Goal: Task Accomplishment & Management: Complete application form

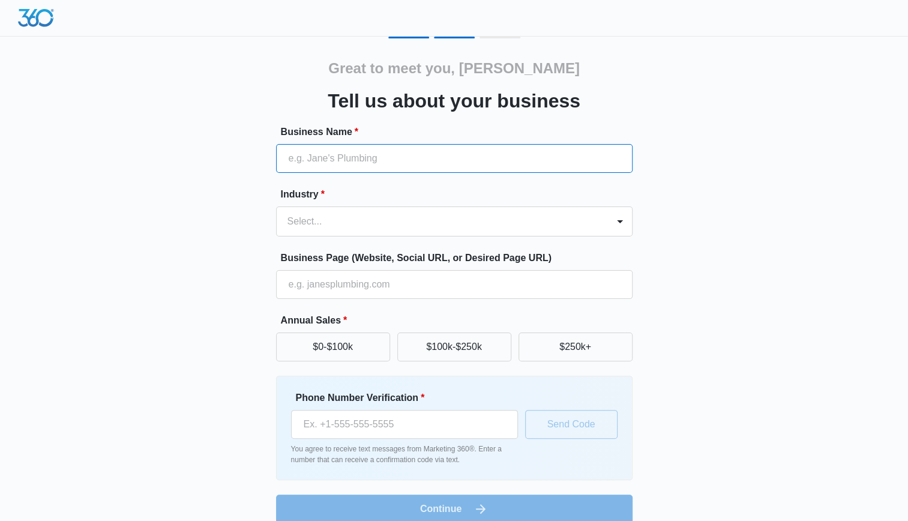
click at [510, 163] on input "Business Name *" at bounding box center [454, 158] width 356 height 29
type input "The Lemon [DEMOGRAPHIC_DATA] Store"
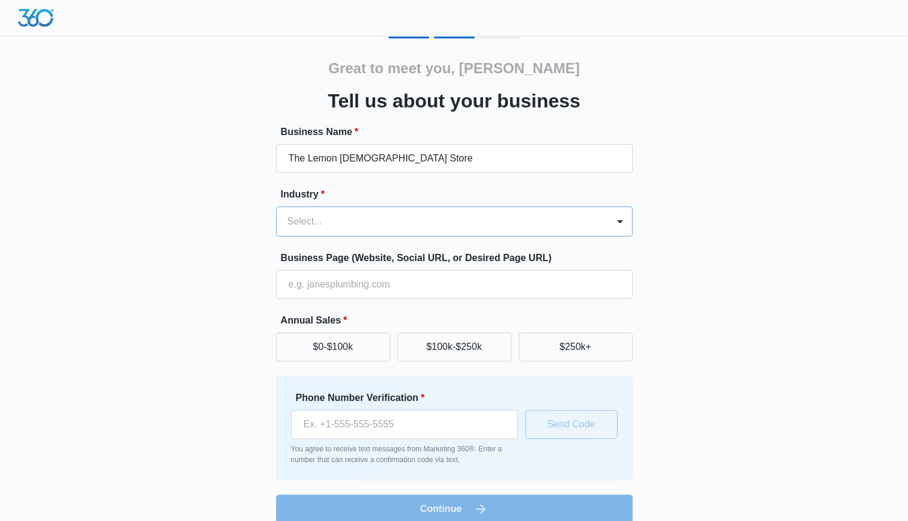
click at [364, 233] on div "Select..." at bounding box center [442, 221] width 331 height 29
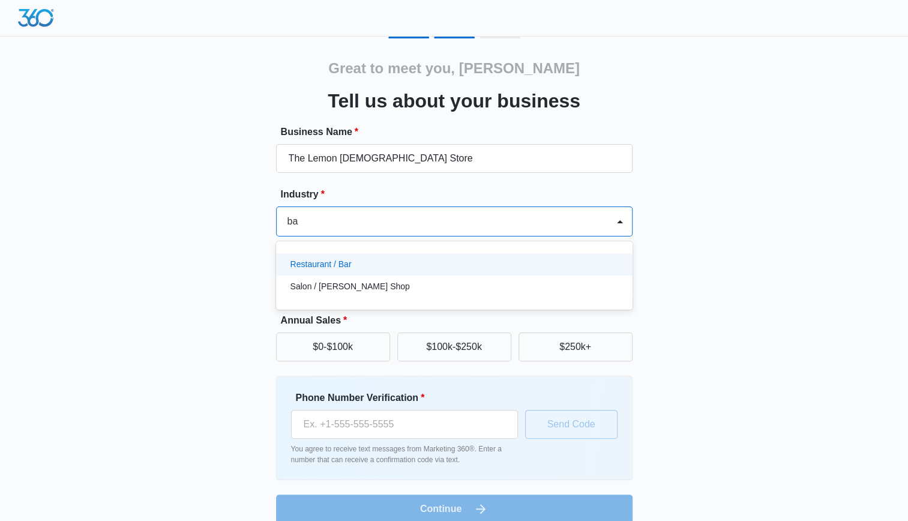
type input "b"
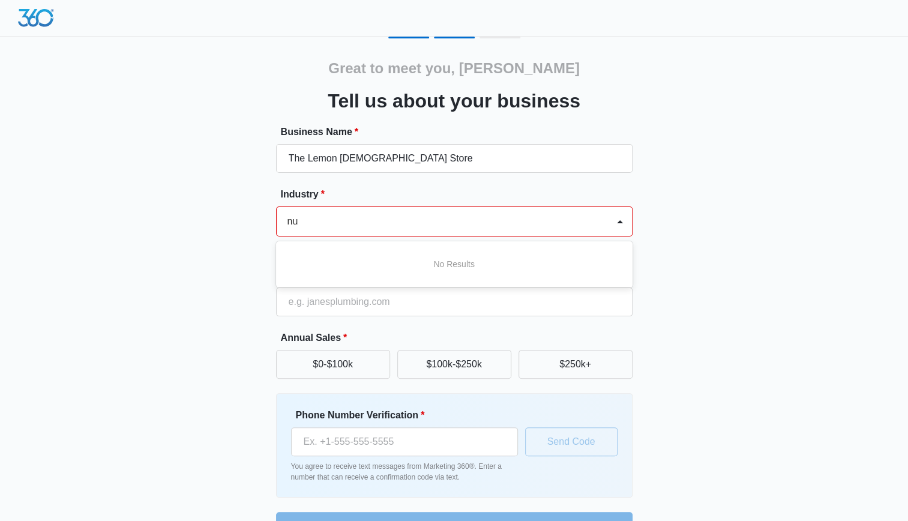
type input "n"
type input "h"
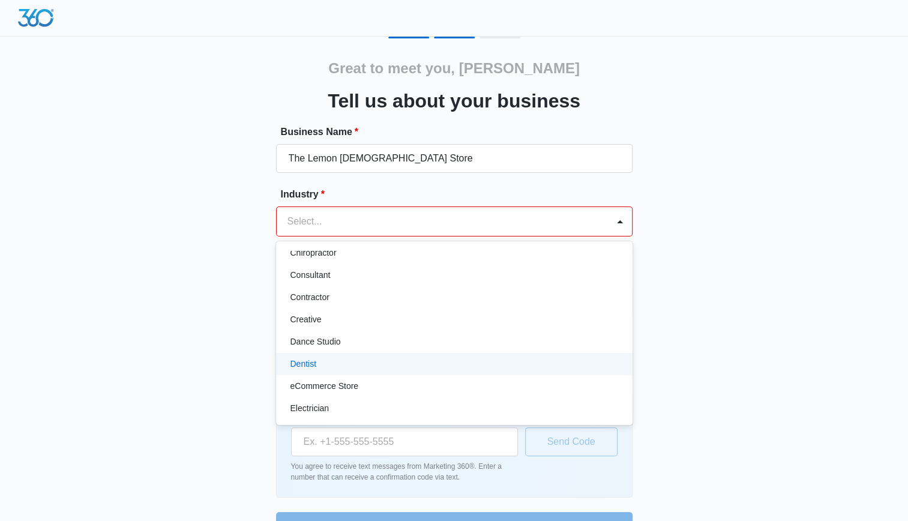
scroll to position [180, 0]
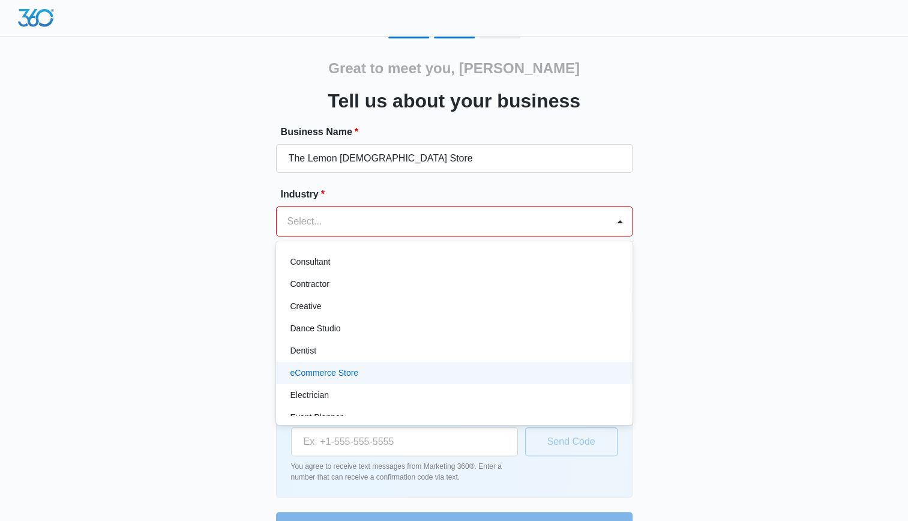
click at [536, 378] on div "eCommerce Store" at bounding box center [452, 372] width 325 height 13
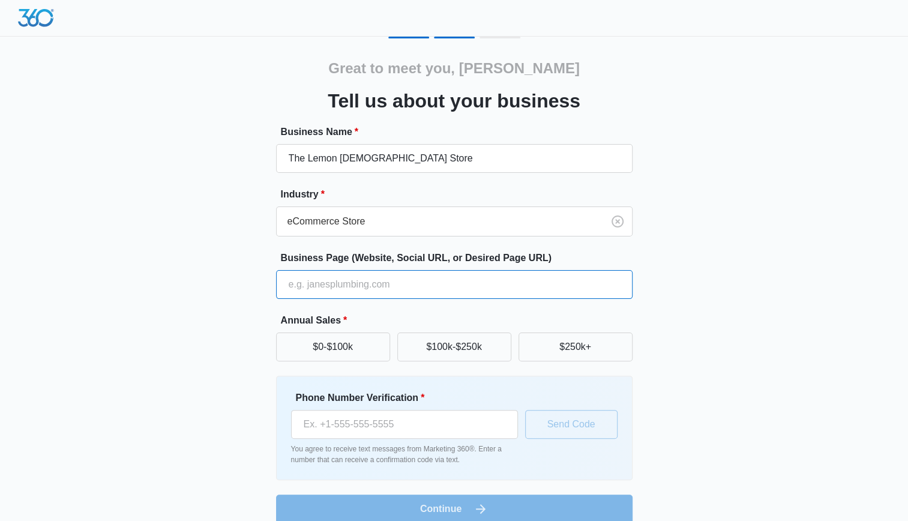
click at [468, 285] on input "Business Page (Website, Social URL, or Desired Page URL)" at bounding box center [454, 284] width 356 height 29
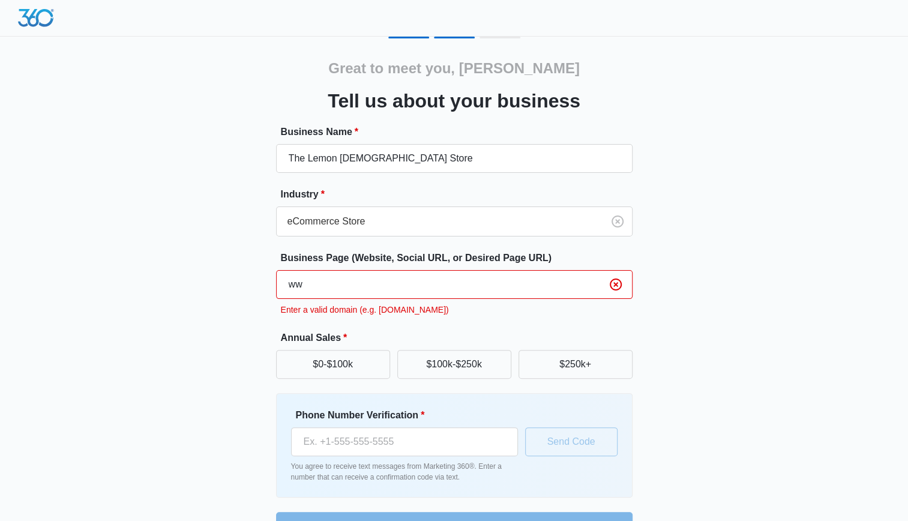
type input "w"
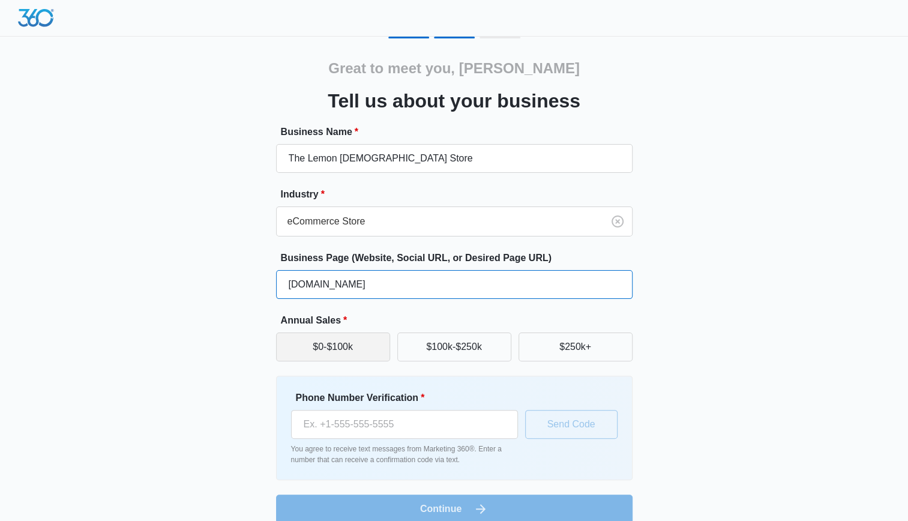
type input "www.thelemonladystore.com"
click at [300, 344] on button "$0-$100k" at bounding box center [333, 346] width 114 height 29
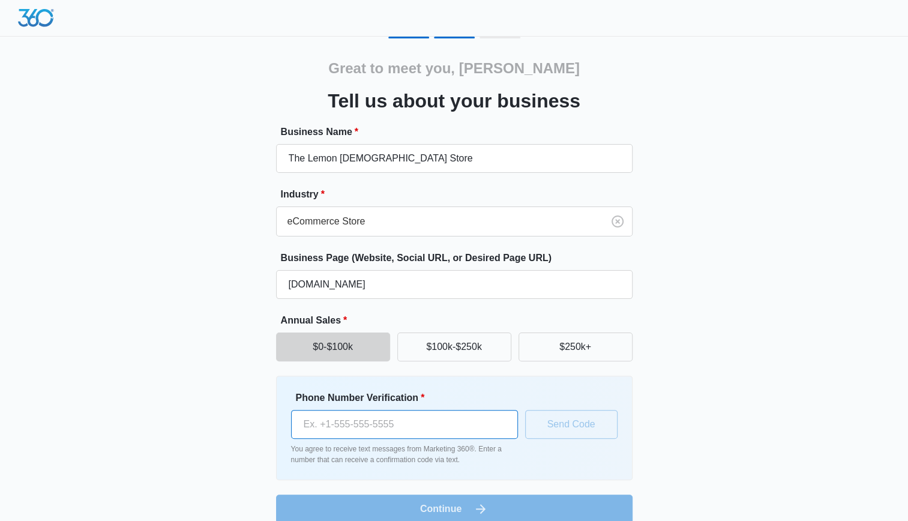
click at [459, 433] on input "Phone Number Verification *" at bounding box center [404, 424] width 227 height 29
type input "(606) 585-3045"
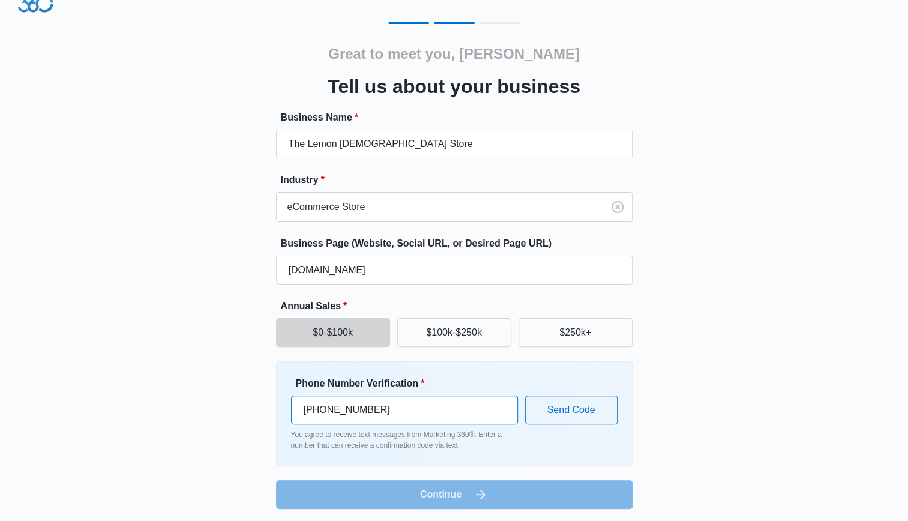
scroll to position [16, 0]
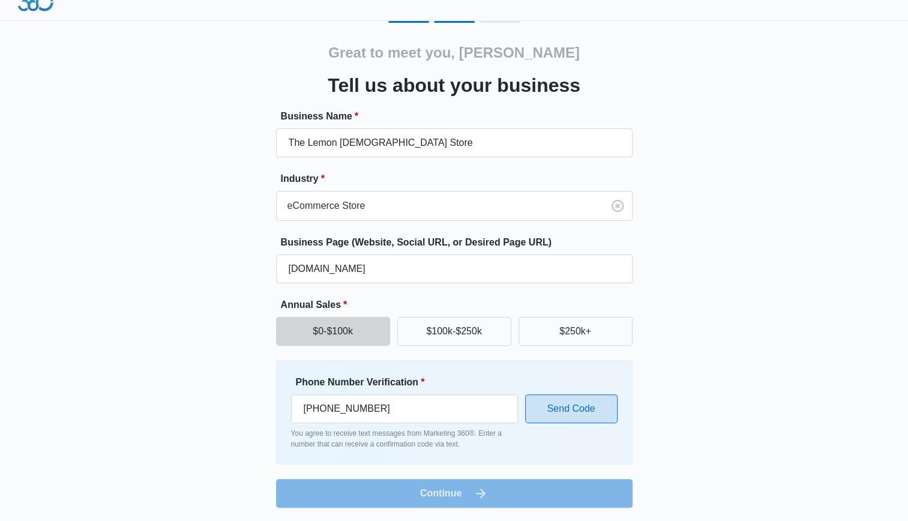
click at [570, 407] on button "Send Code" at bounding box center [571, 408] width 92 height 29
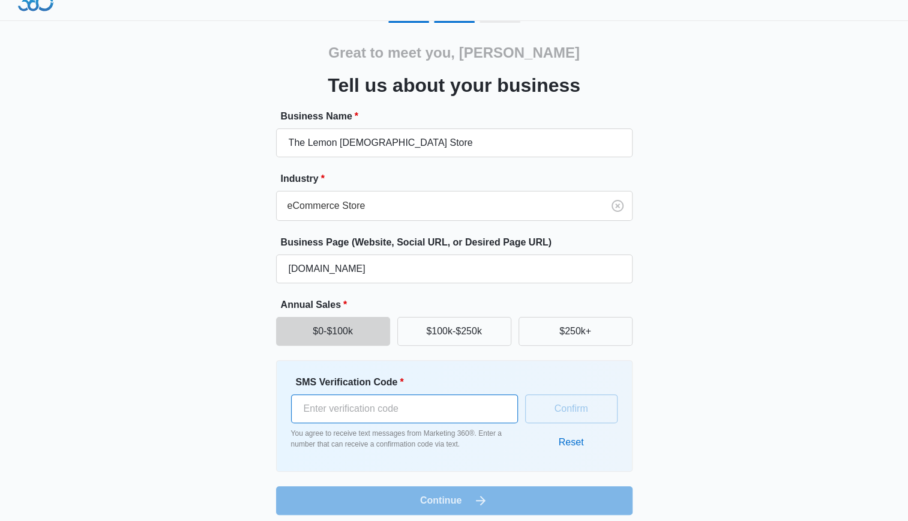
click at [470, 398] on input "SMS Verification Code *" at bounding box center [404, 408] width 227 height 29
type input "294810"
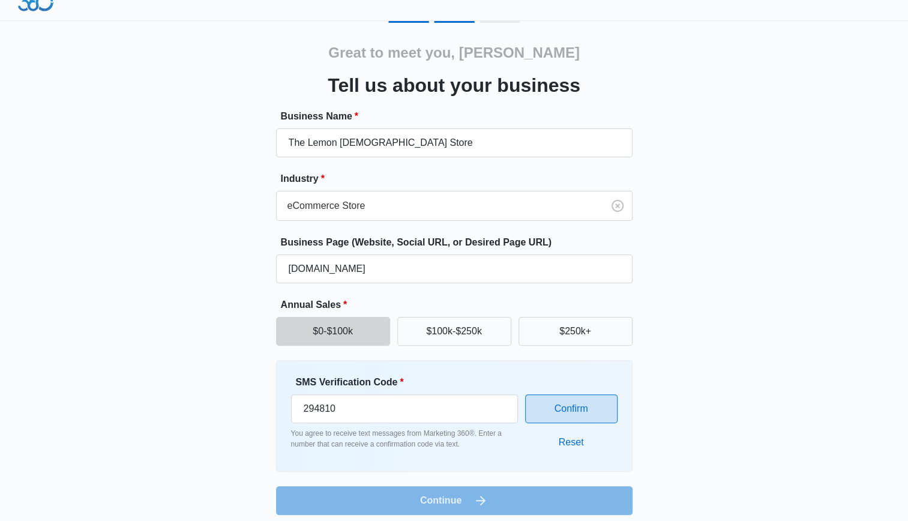
click at [549, 402] on button "Confirm" at bounding box center [571, 408] width 92 height 29
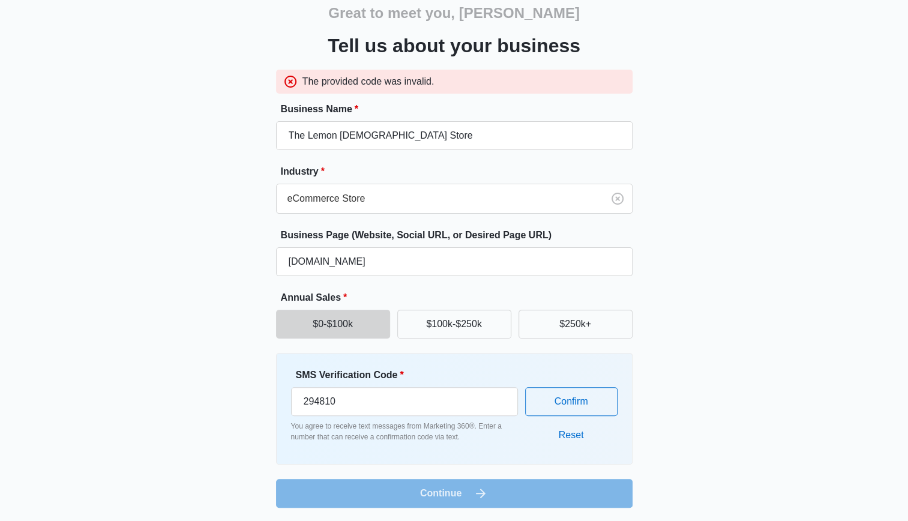
scroll to position [55, 0]
click at [393, 407] on input "294810" at bounding box center [404, 401] width 227 height 29
click at [567, 387] on button "Confirm" at bounding box center [571, 401] width 92 height 29
click at [575, 435] on button "Reset" at bounding box center [570, 434] width 49 height 29
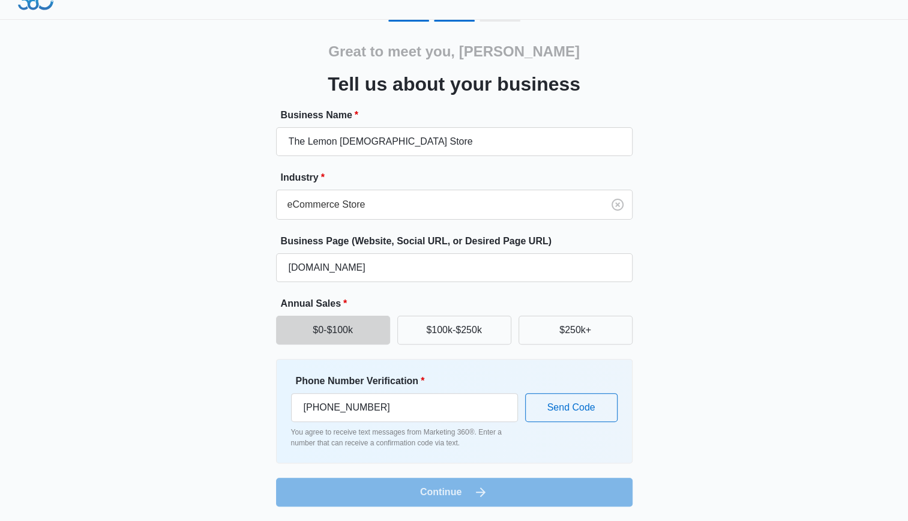
scroll to position [16, 0]
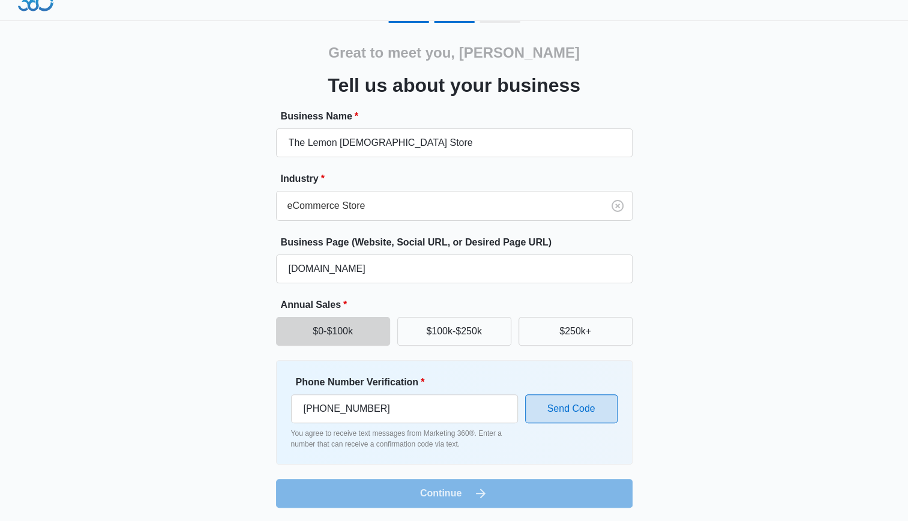
click at [569, 395] on button "Send Code" at bounding box center [571, 408] width 92 height 29
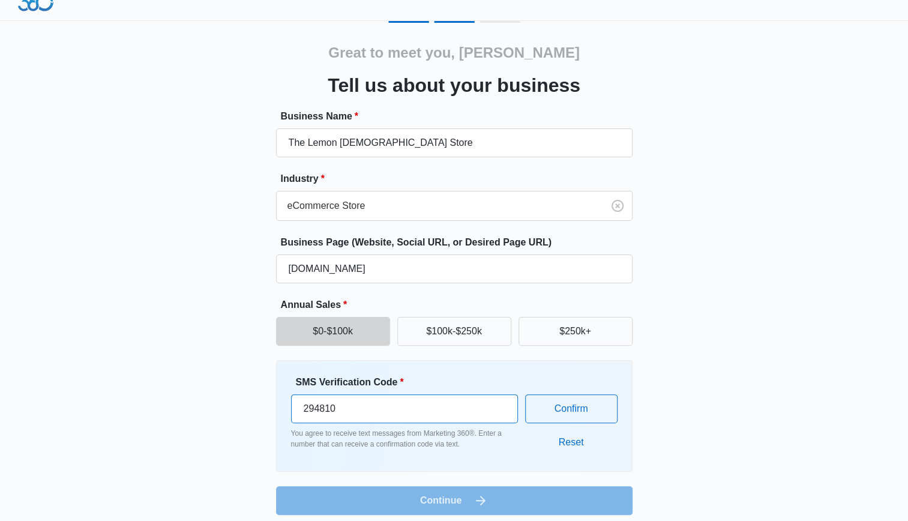
drag, startPoint x: 481, startPoint y: 419, endPoint x: 154, endPoint y: 387, distance: 328.5
click at [154, 387] on div "Great to meet you, amber Tell us about your business Business Name * The Lemon …" at bounding box center [454, 268] width 720 height 494
type input "315407"
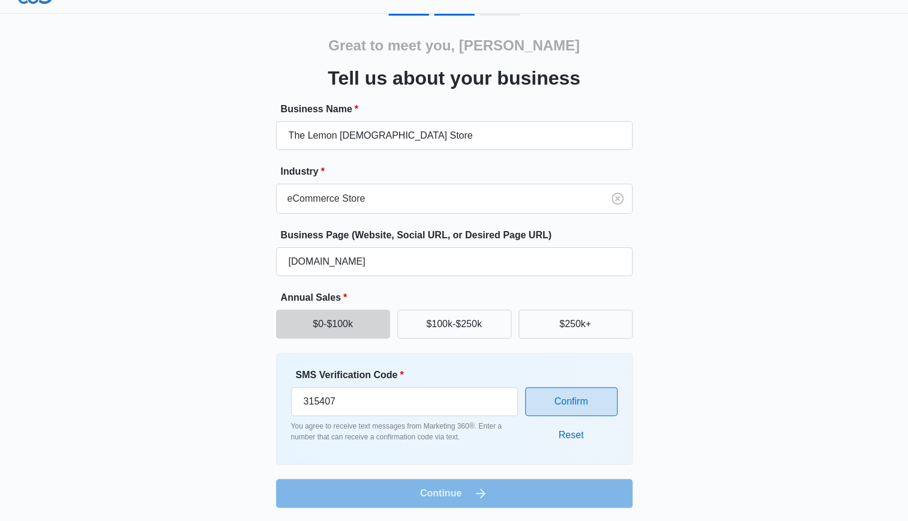
click at [593, 402] on button "Confirm" at bounding box center [571, 401] width 92 height 29
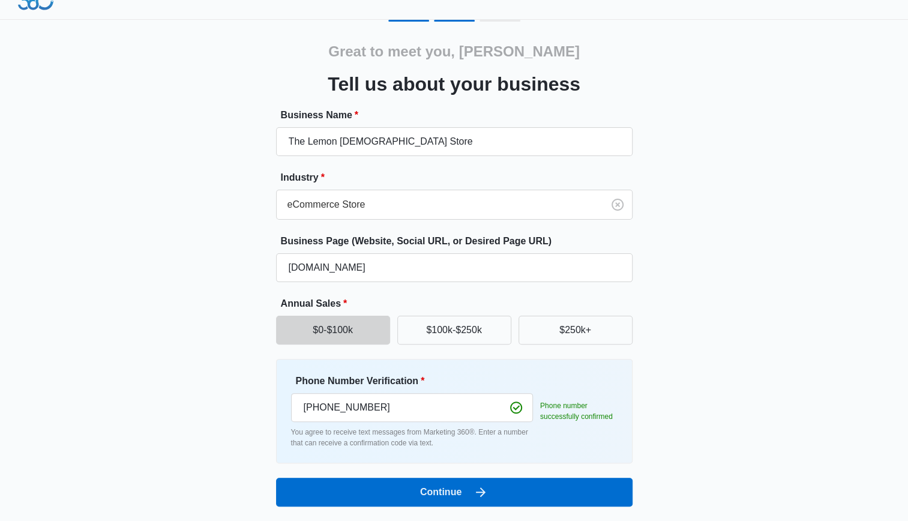
scroll to position [16, 0]
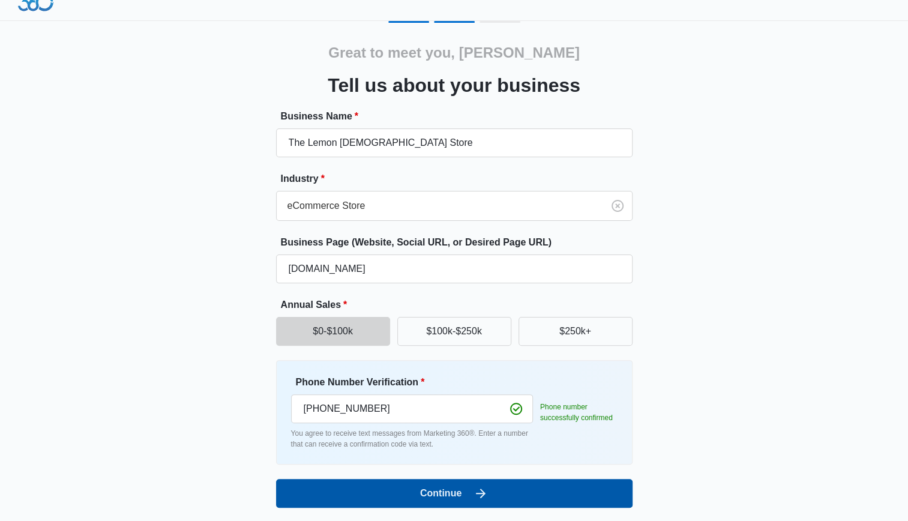
click at [553, 489] on button "Continue" at bounding box center [454, 493] width 356 height 29
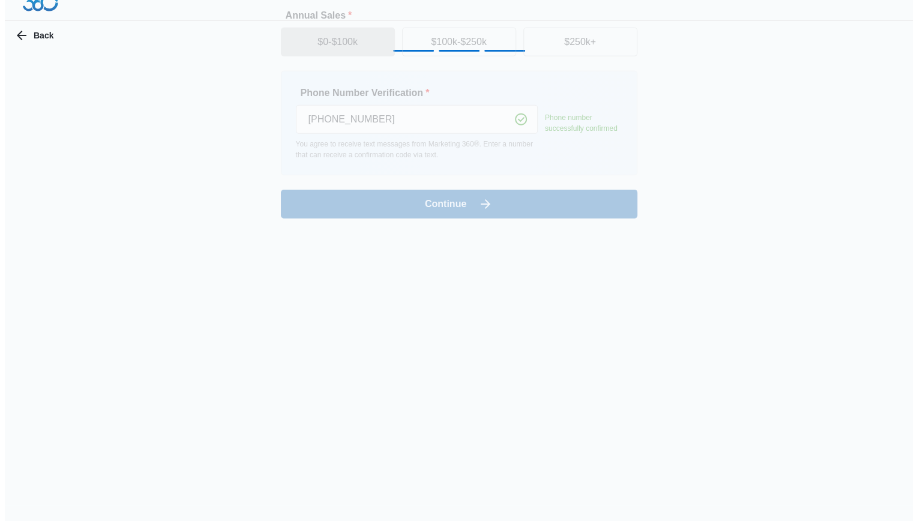
scroll to position [0, 0]
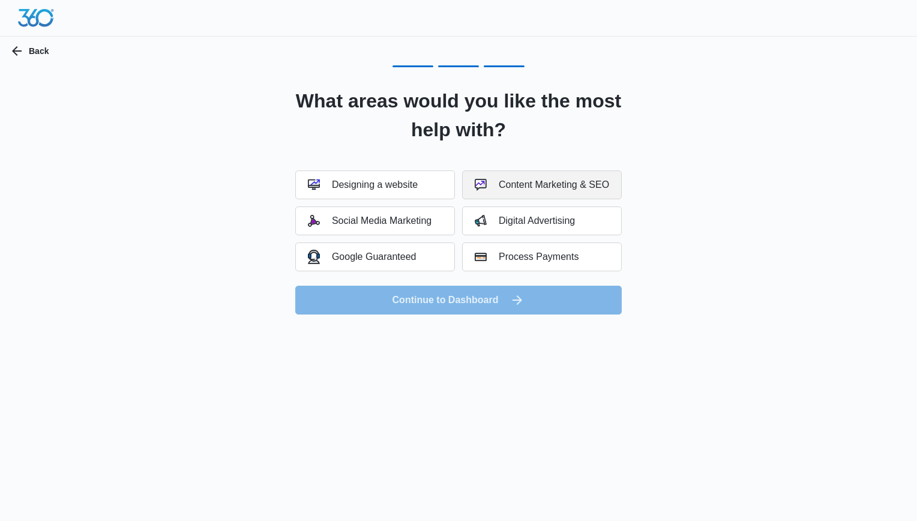
click at [577, 181] on div "Content Marketing & SEO" at bounding box center [541, 185] width 134 height 12
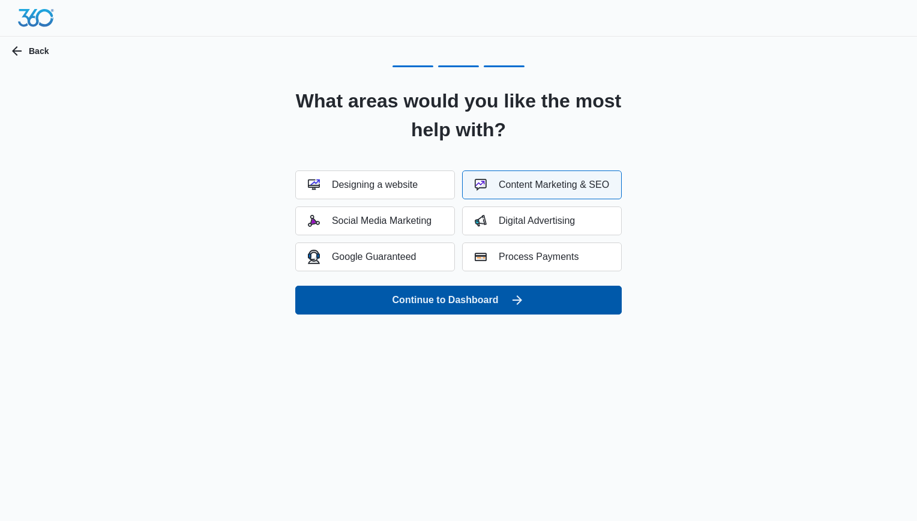
click at [486, 305] on button "Continue to Dashboard" at bounding box center [458, 300] width 326 height 29
